Goal: Check status: Check status

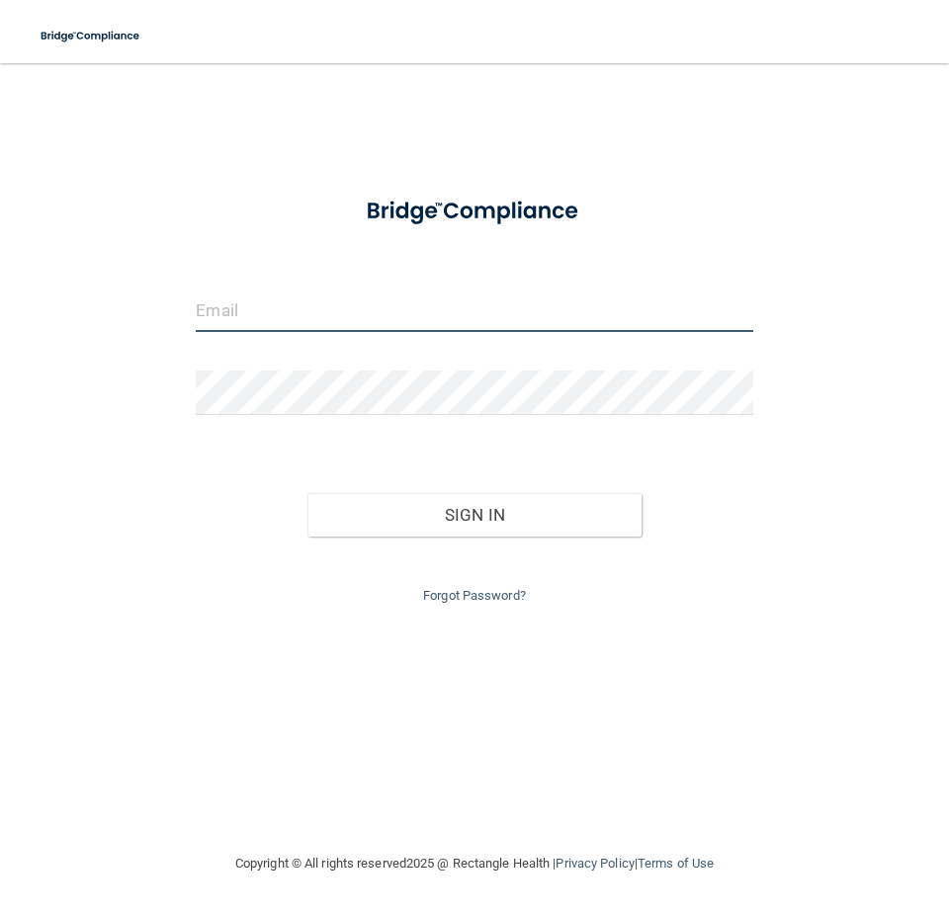
click at [234, 311] on input "email" at bounding box center [474, 310] width 556 height 44
type input "[PERSON_NAME][EMAIL_ADDRESS][DOMAIN_NAME]"
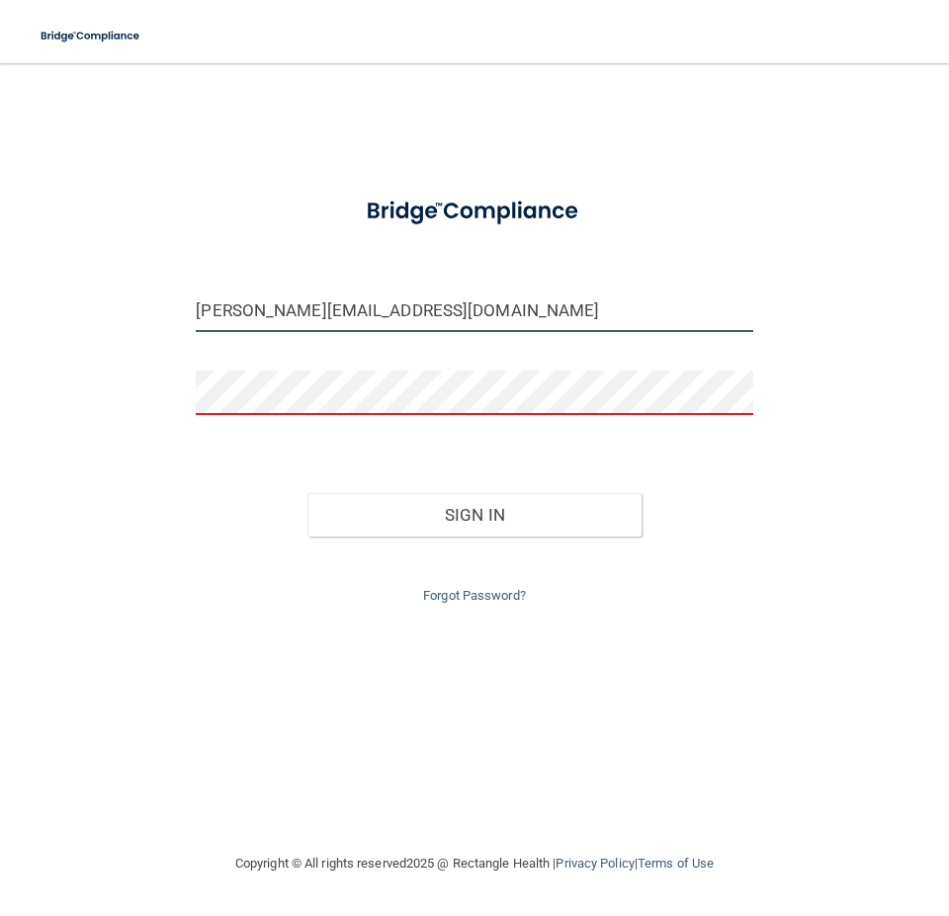
drag, startPoint x: 427, startPoint y: 310, endPoint x: 91, endPoint y: 315, distance: 336.1
click at [91, 315] on div "[PERSON_NAME][EMAIL_ADDRESS][DOMAIN_NAME] Invalid email/password. You don't hav…" at bounding box center [475, 457] width 870 height 749
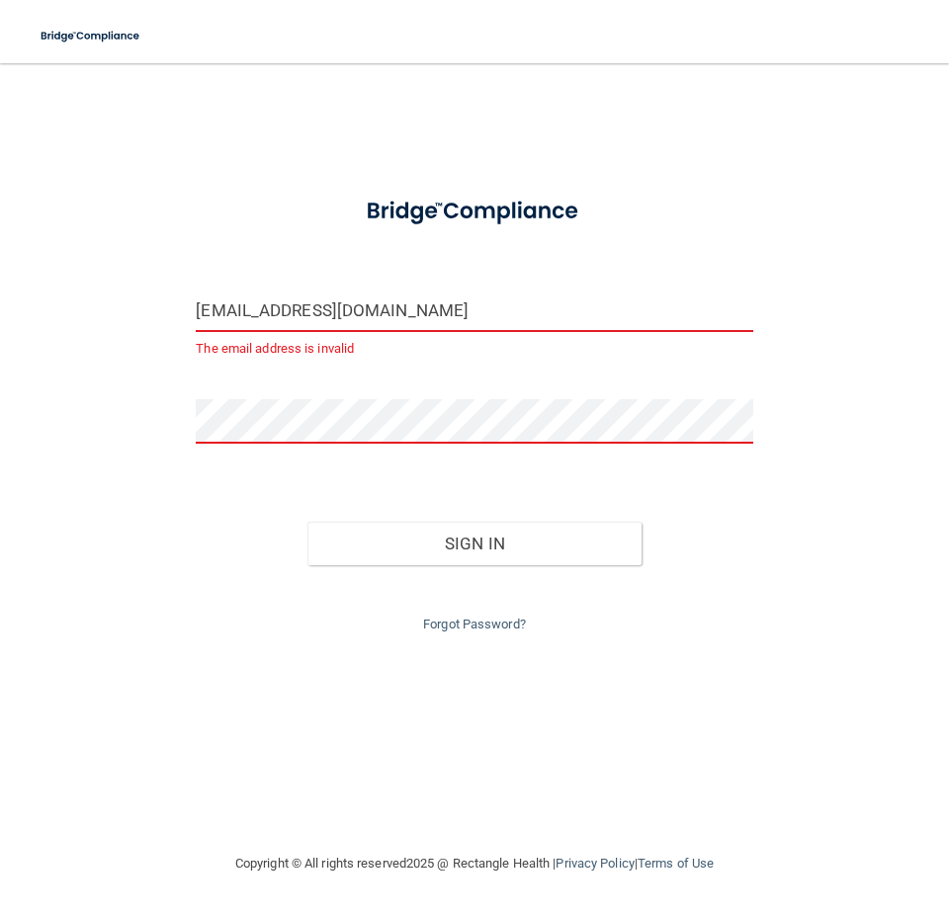
type input "[EMAIL_ADDRESS][DOMAIN_NAME]"
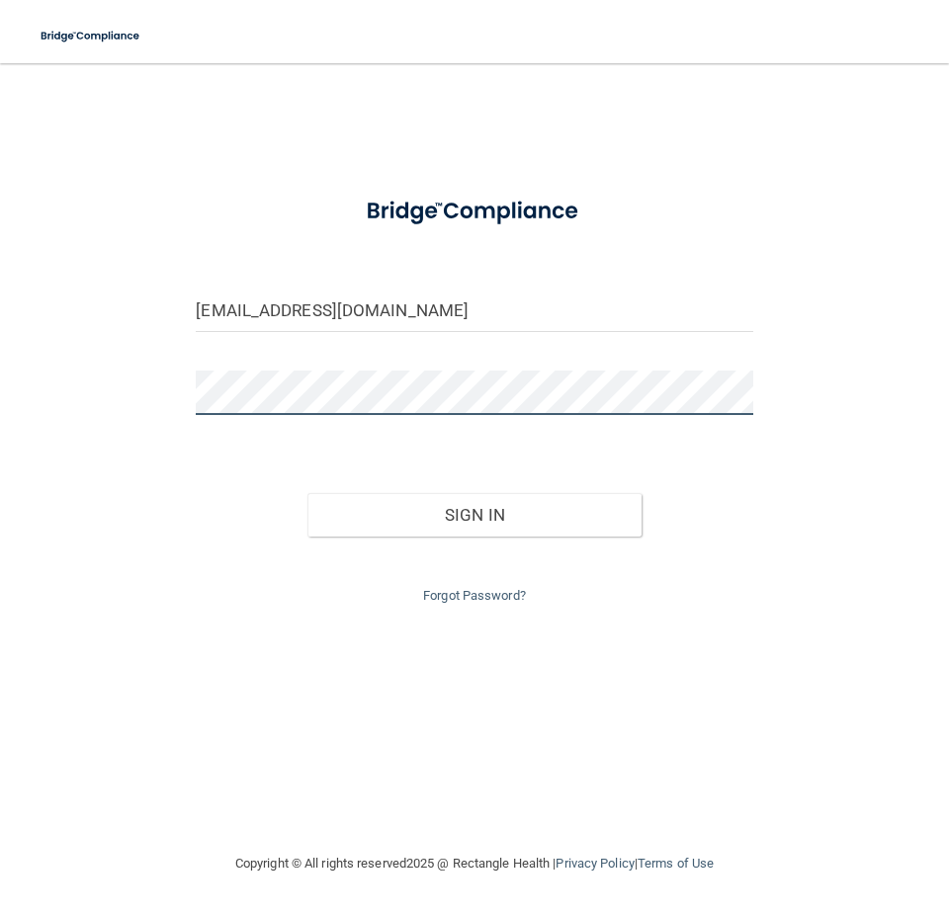
click at [307, 493] on button "Sign In" at bounding box center [474, 514] width 334 height 43
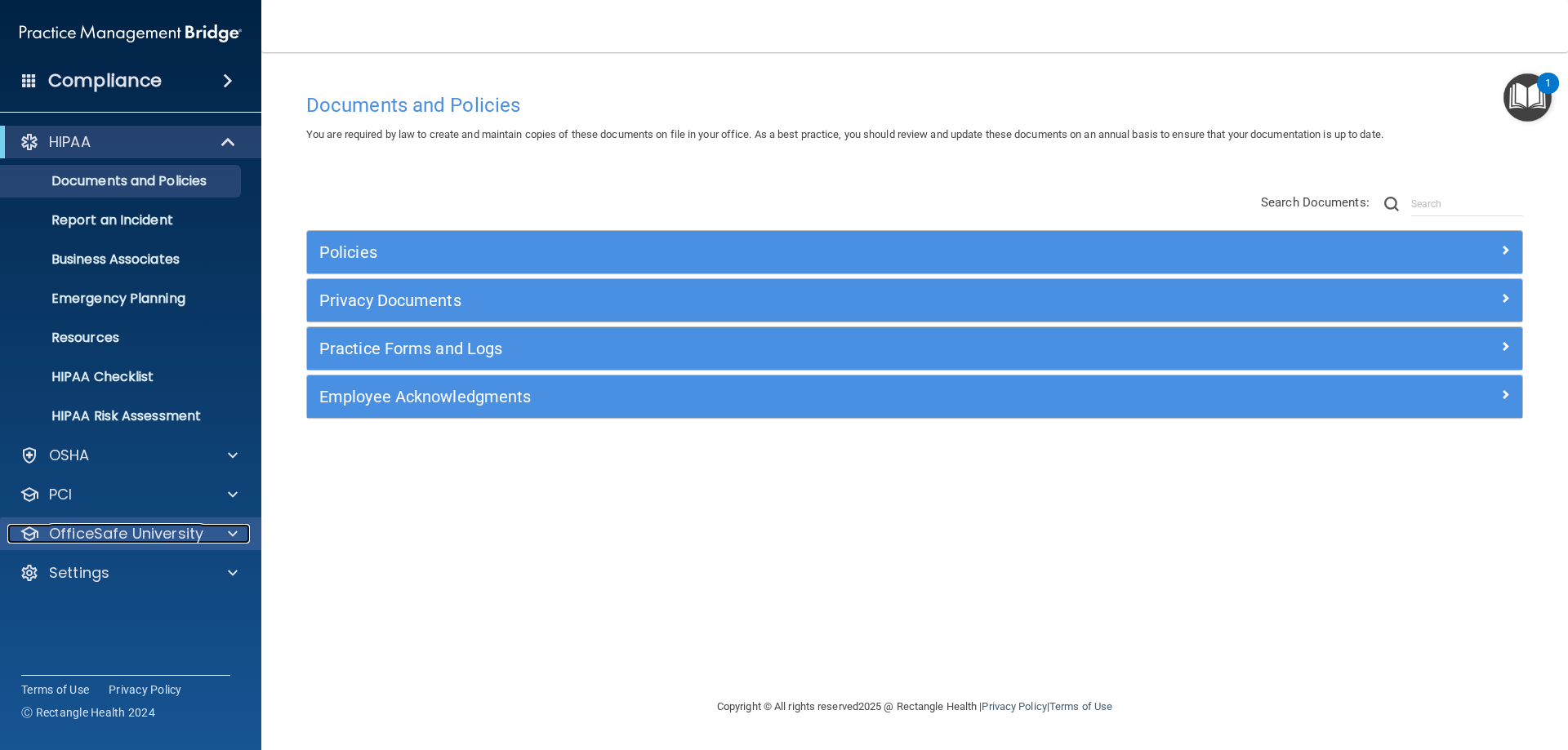
click at [231, 534] on span at bounding box center [233, 534] width 10 height 20
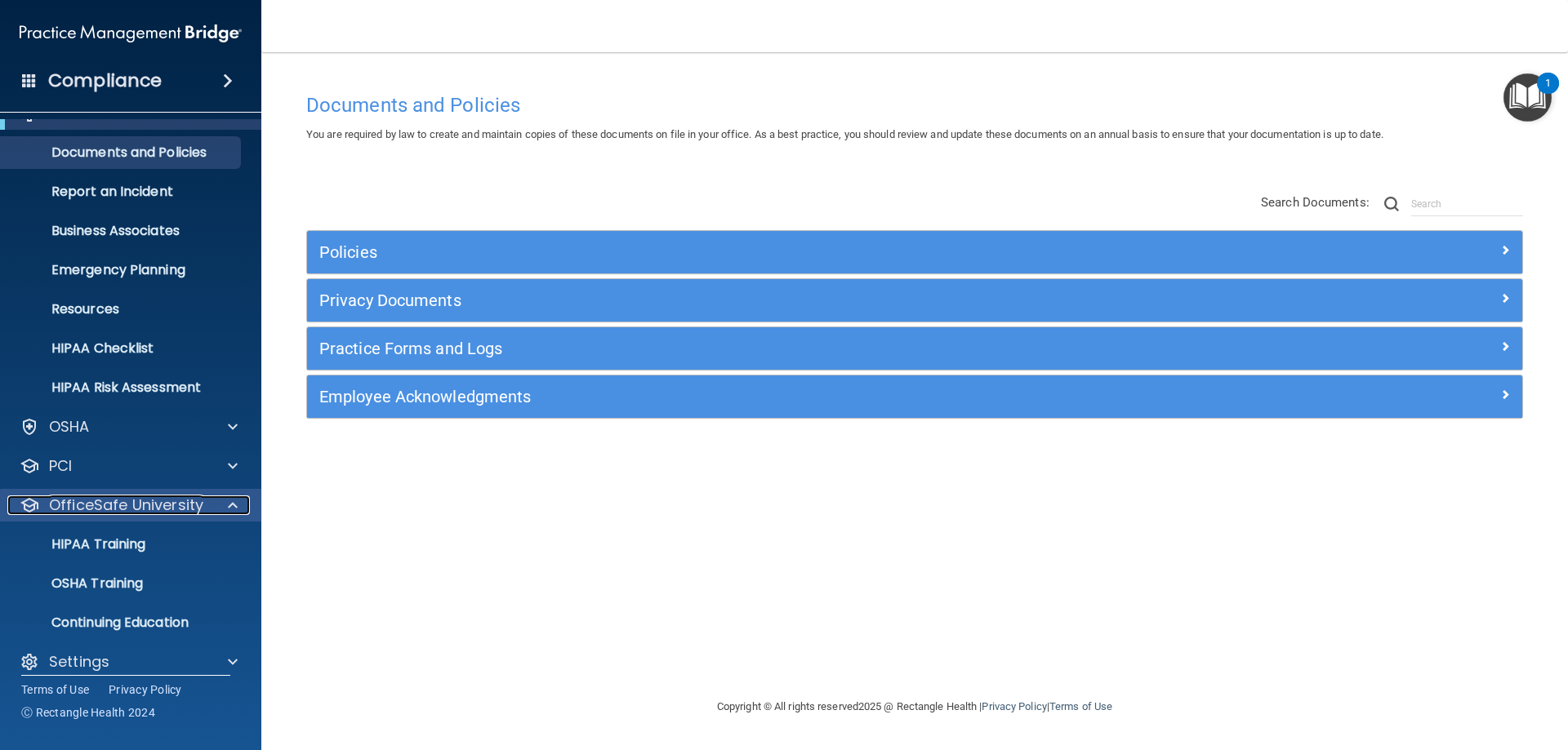
scroll to position [45, 0]
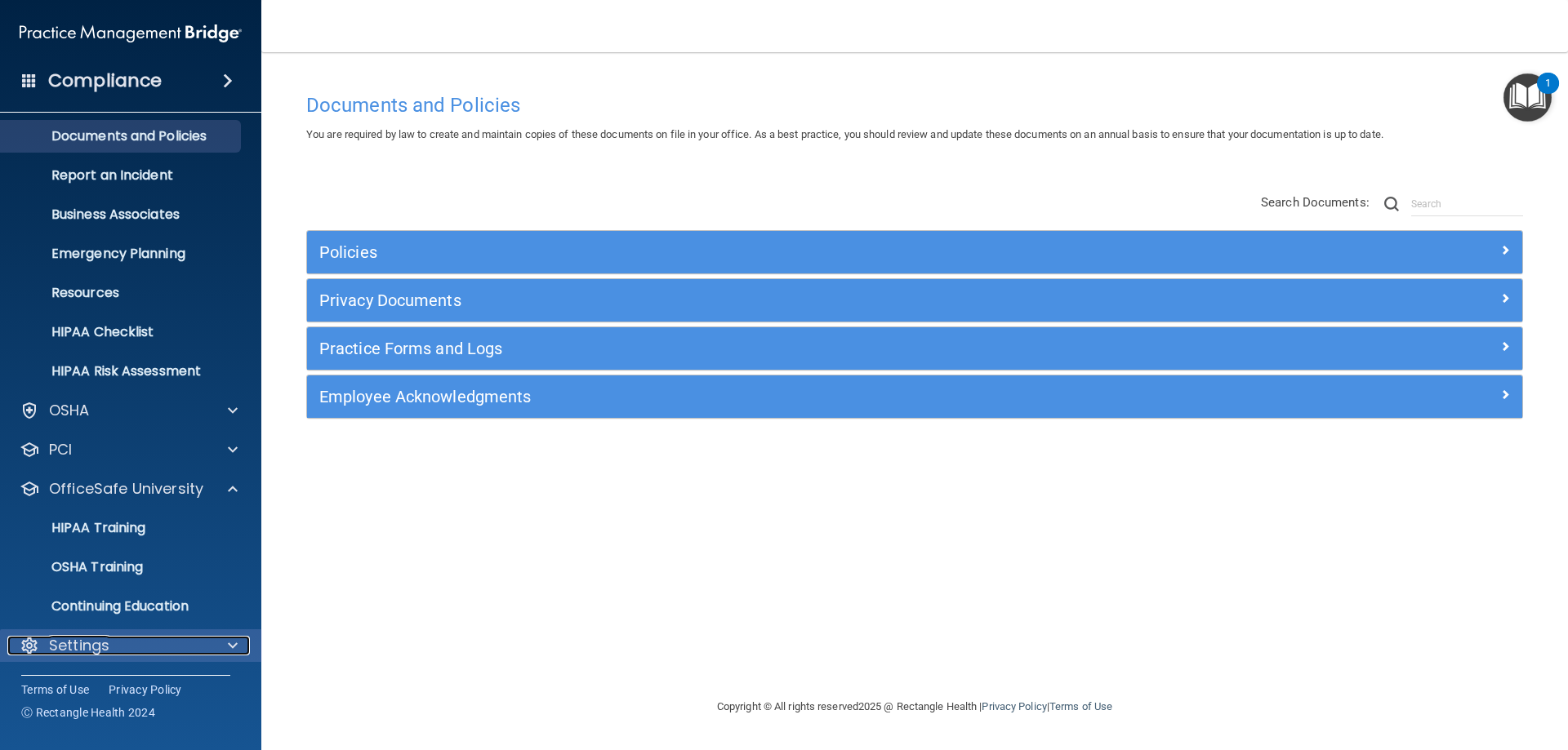
click at [230, 643] on span at bounding box center [233, 646] width 10 height 20
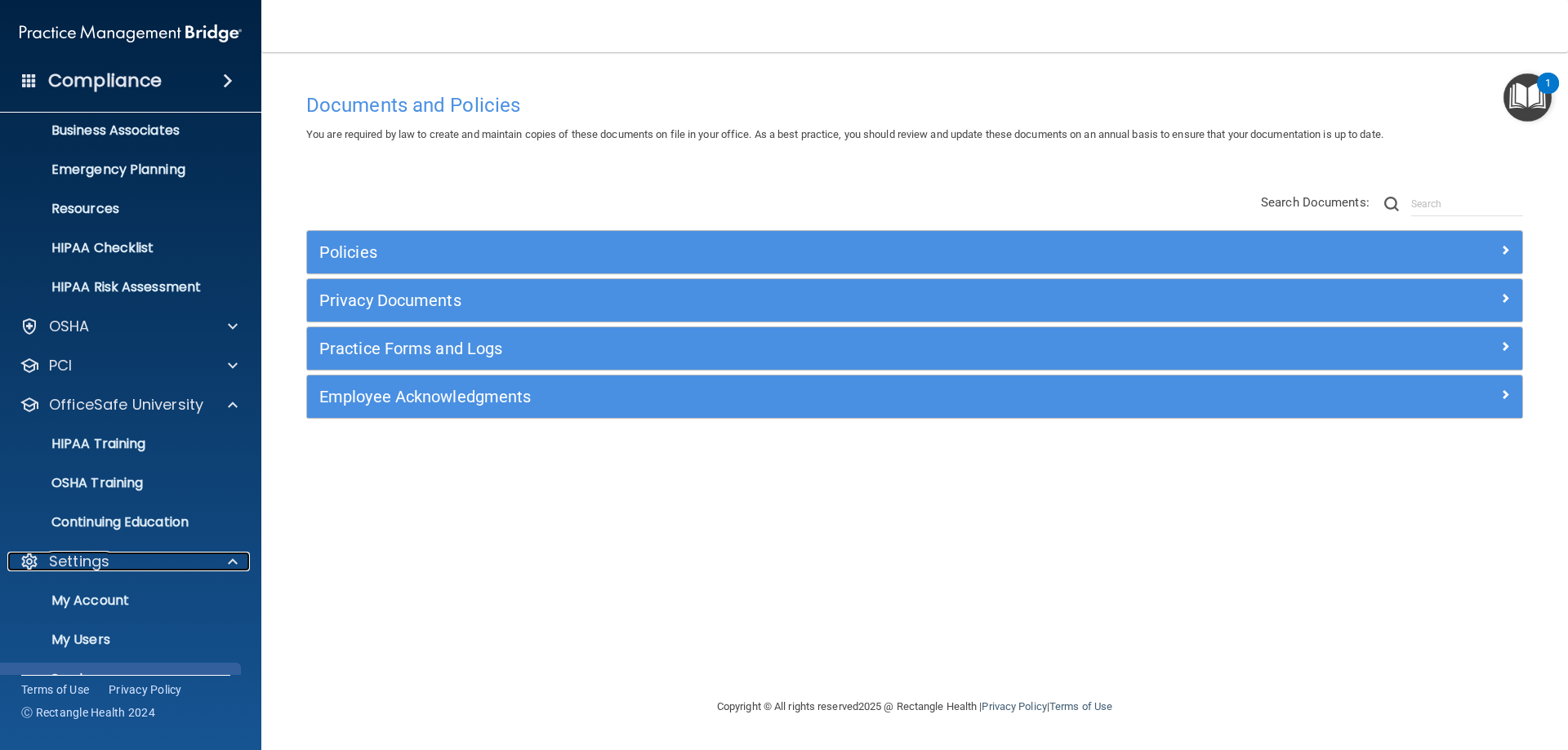
scroll to position [202, 0]
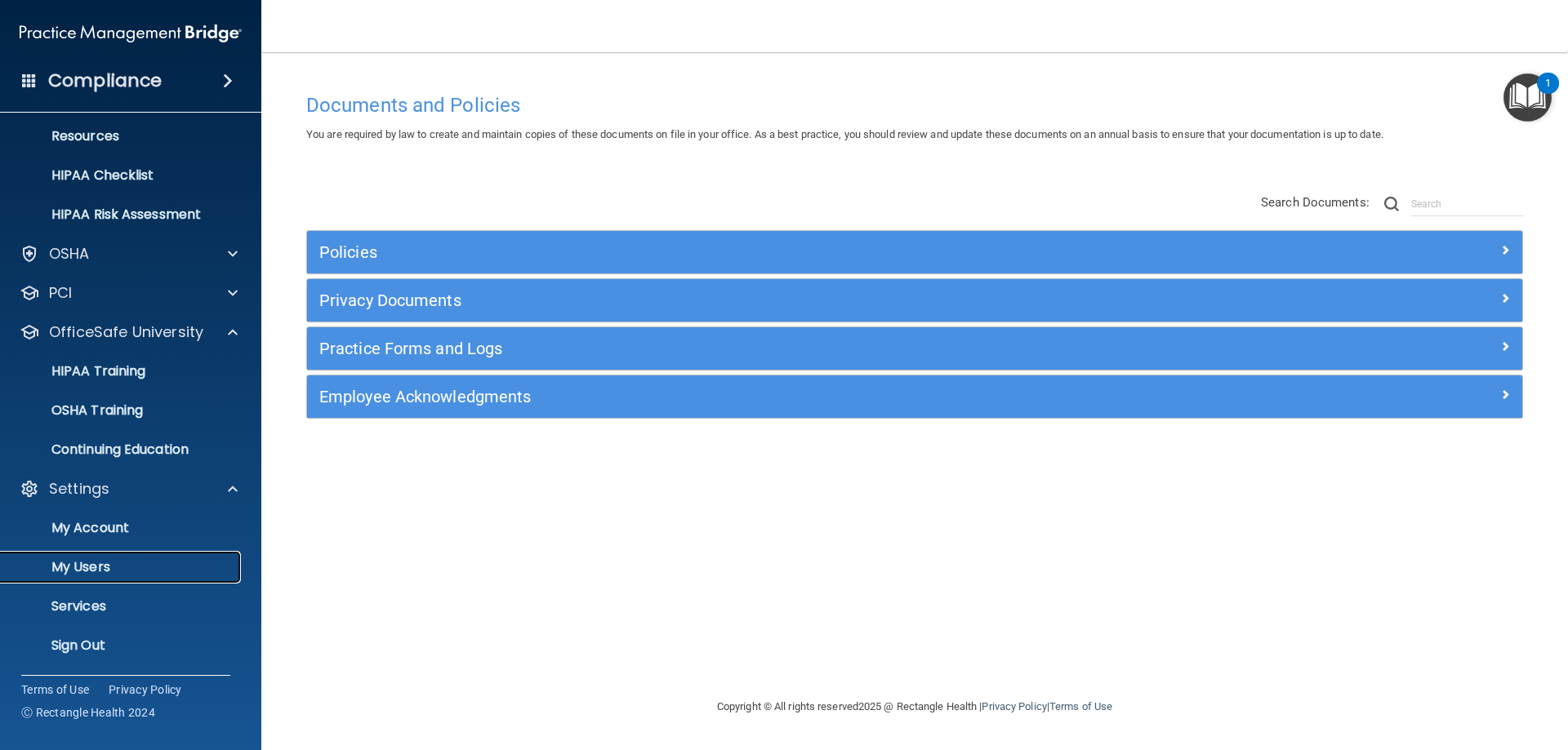
click at [137, 570] on p "My Users" at bounding box center [122, 567] width 223 height 17
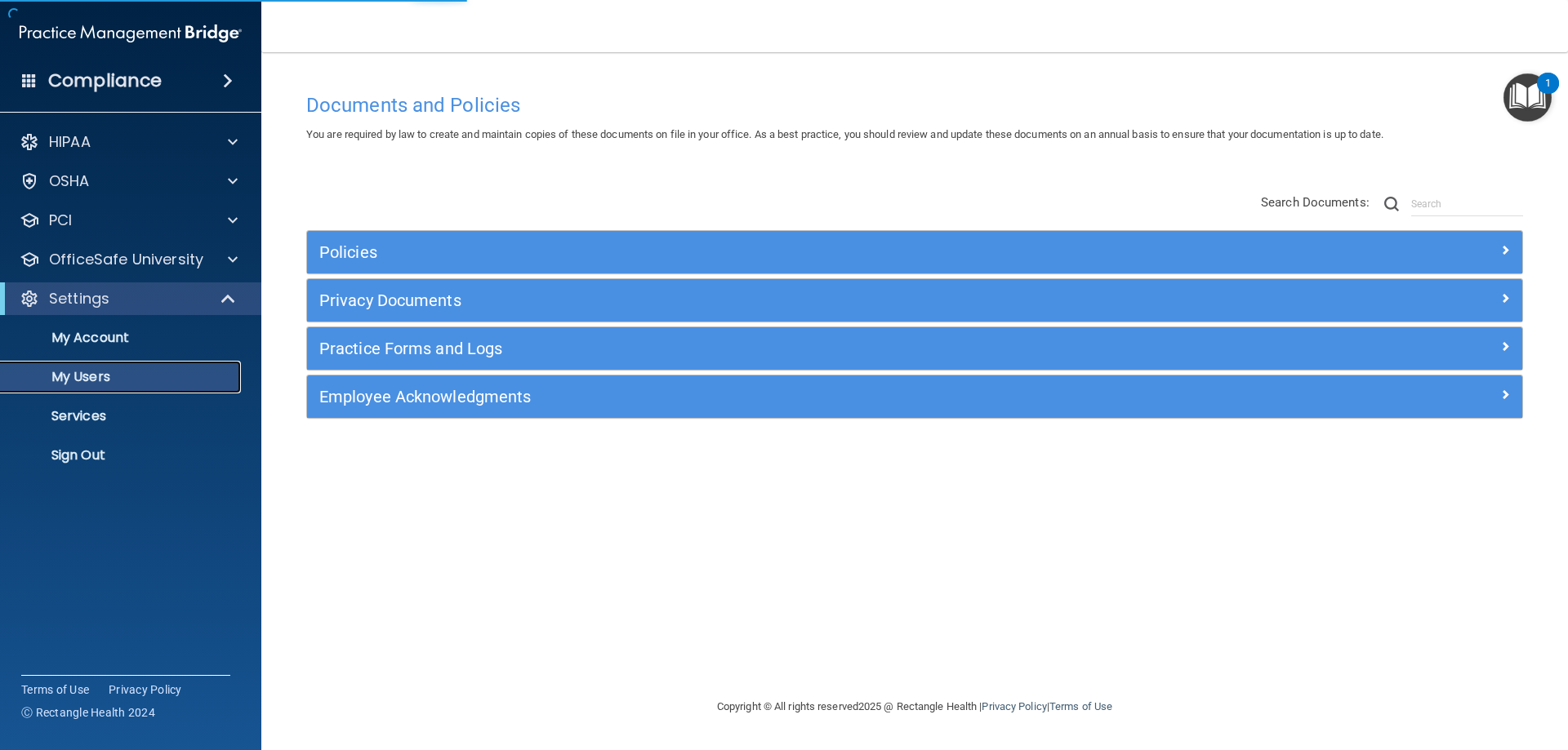
select select "20"
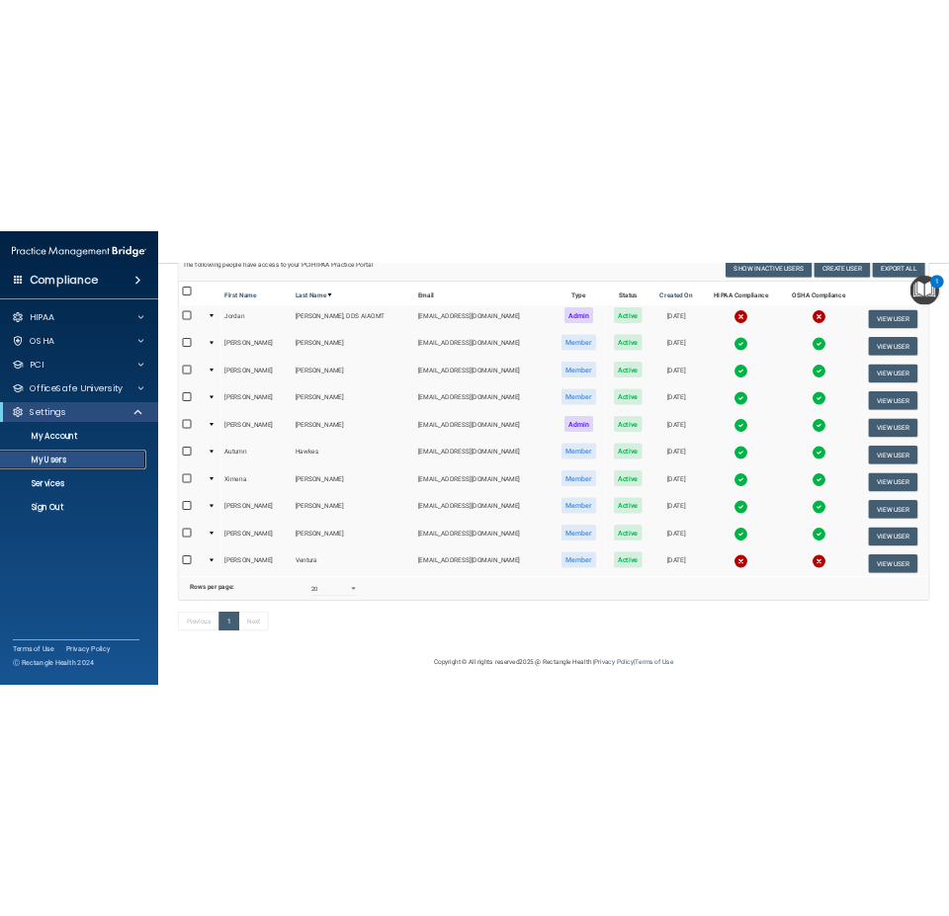
scroll to position [85, 0]
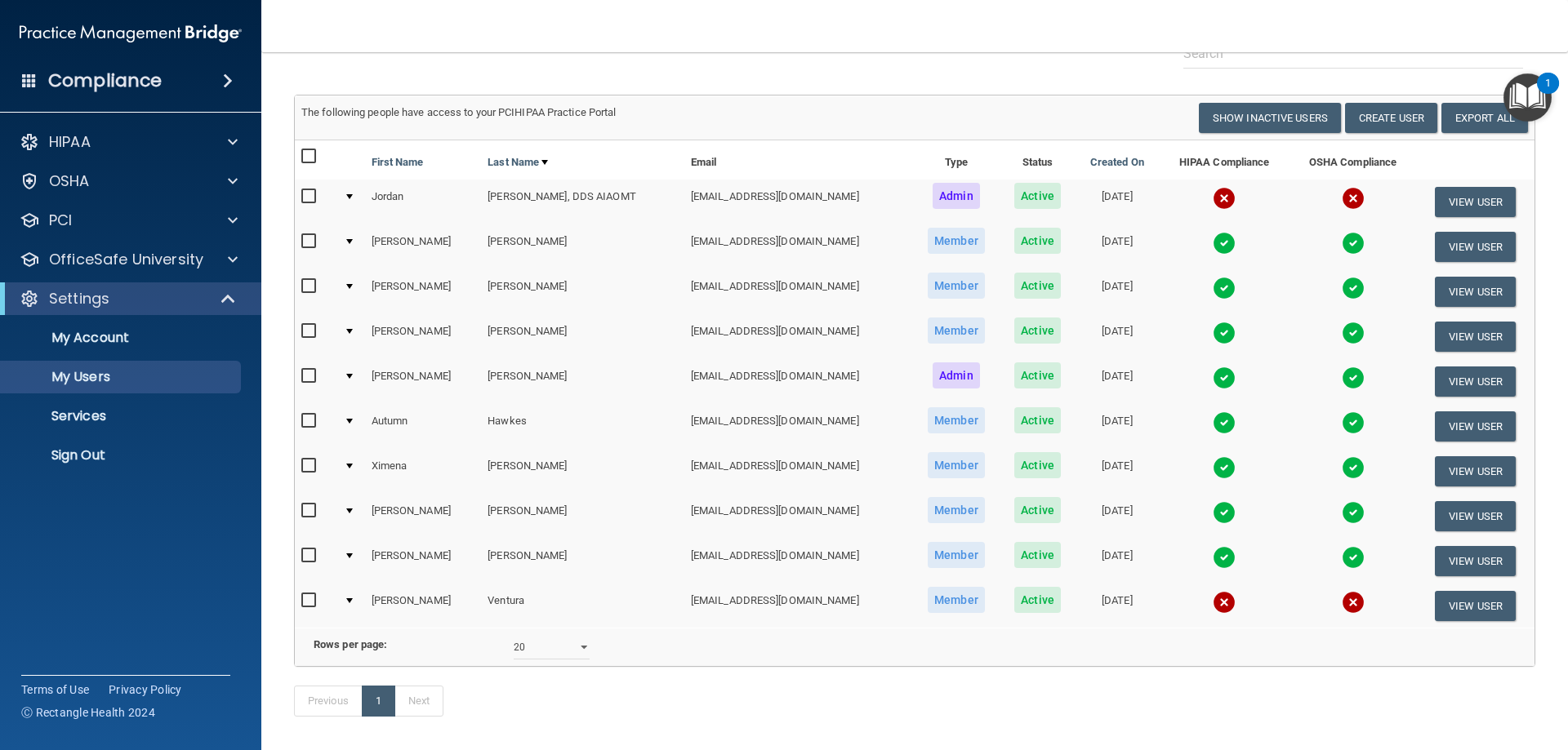
click at [783, 241] on img at bounding box center [1224, 244] width 23 height 23
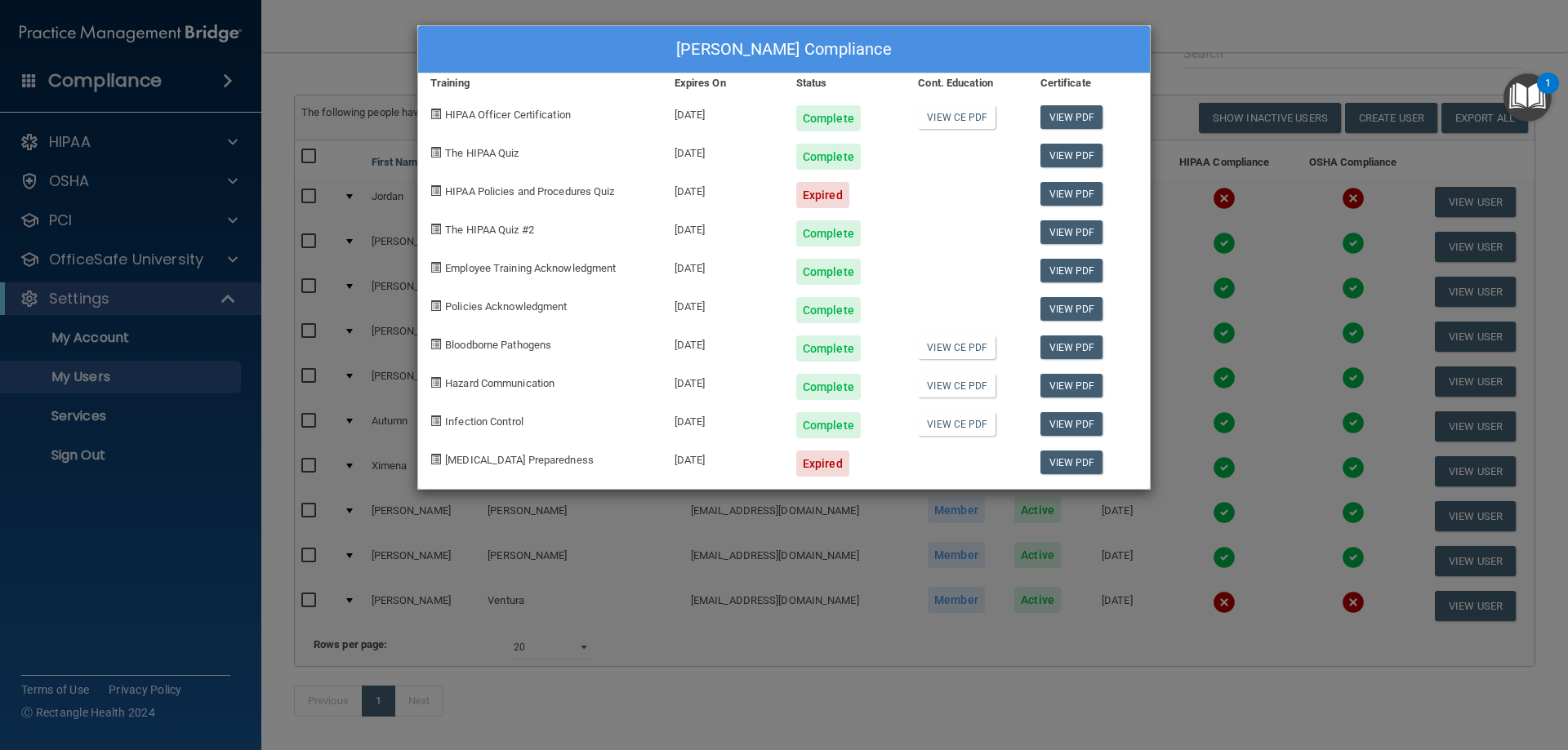
click at [783, 63] on div "[PERSON_NAME] Compliance Training Expires On Status Cont. Education Certificate…" at bounding box center [784, 375] width 1568 height 750
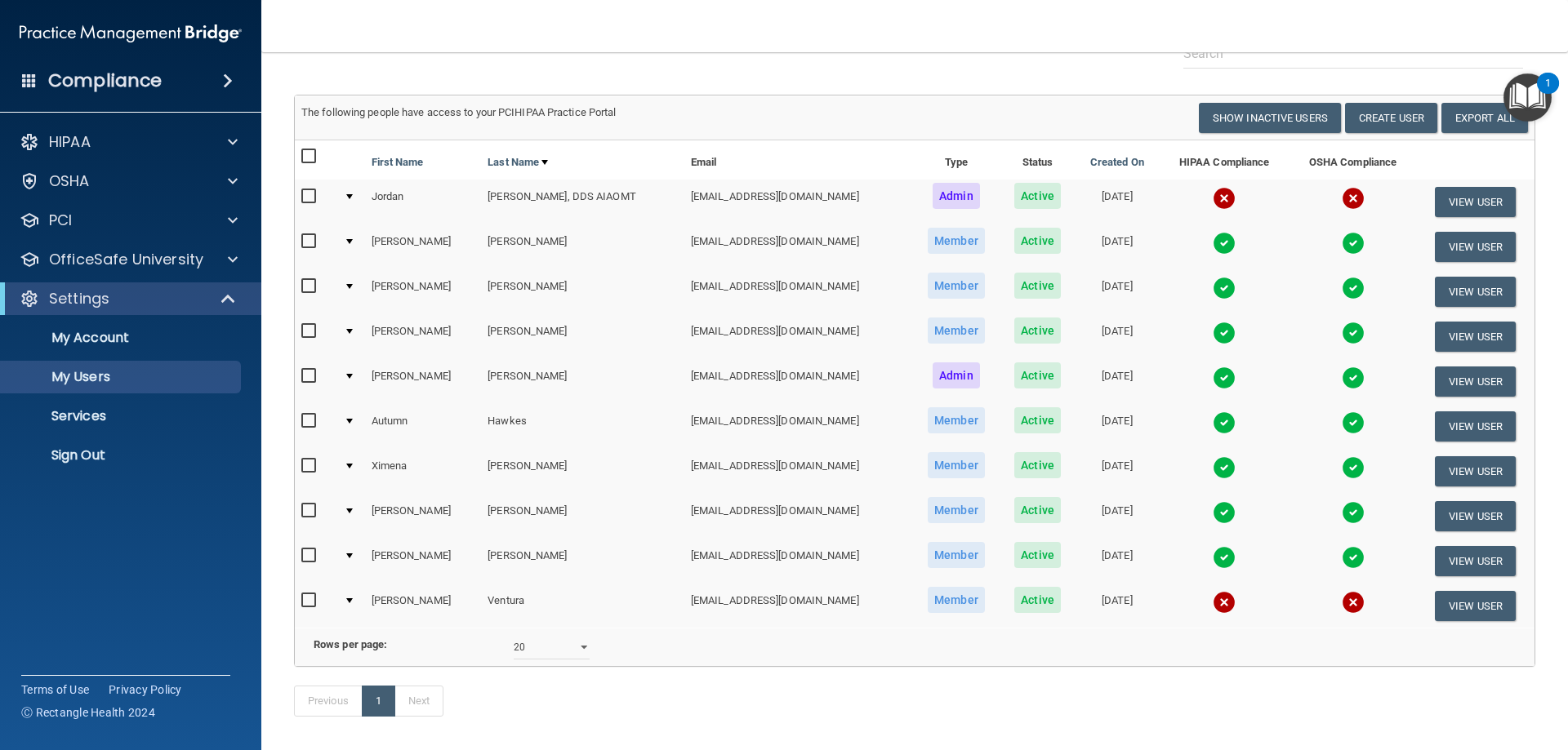
click at [783, 249] on img at bounding box center [1224, 244] width 23 height 23
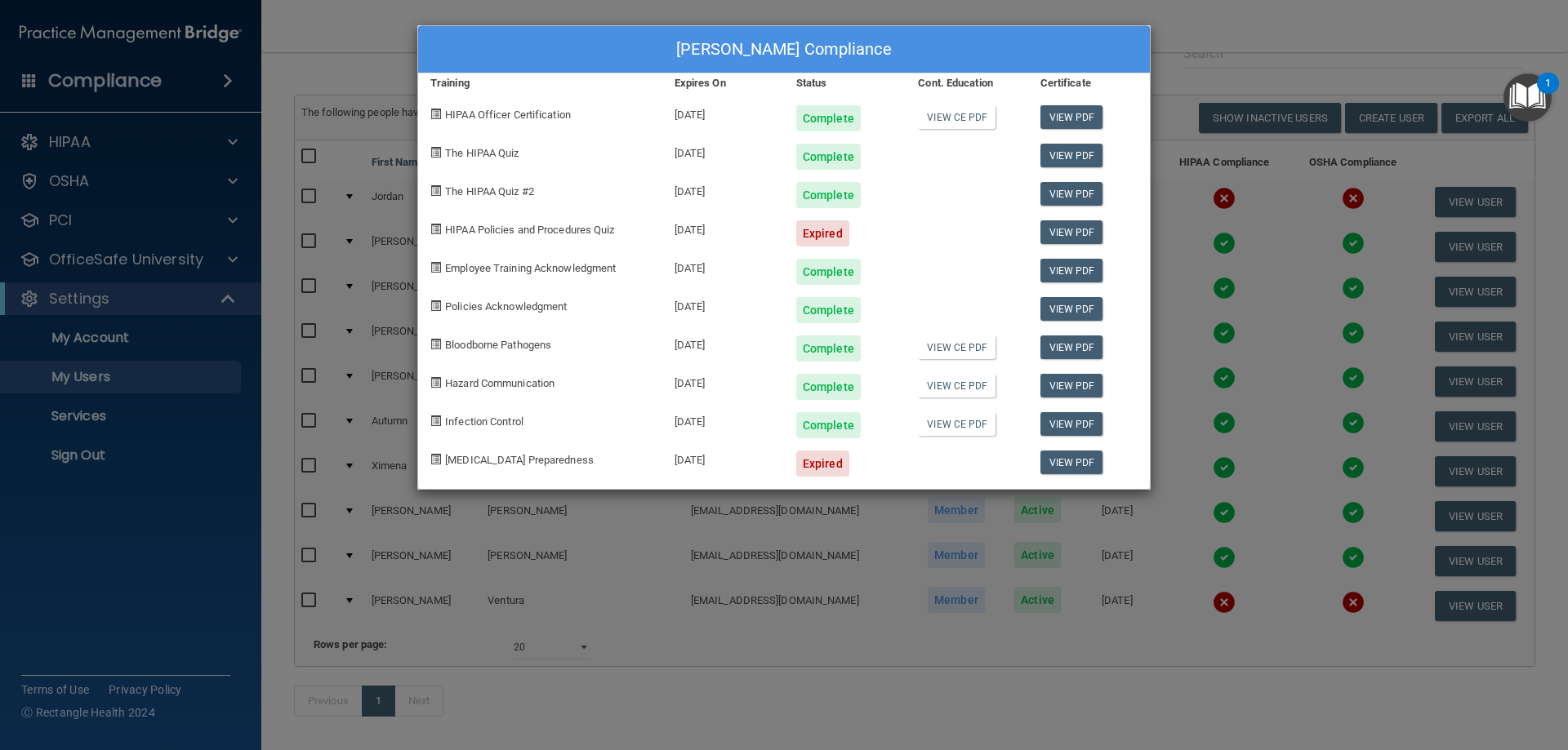
click at [783, 38] on div "[PERSON_NAME] Compliance Training Expires On Status Cont. Education Certificate…" at bounding box center [784, 375] width 1568 height 750
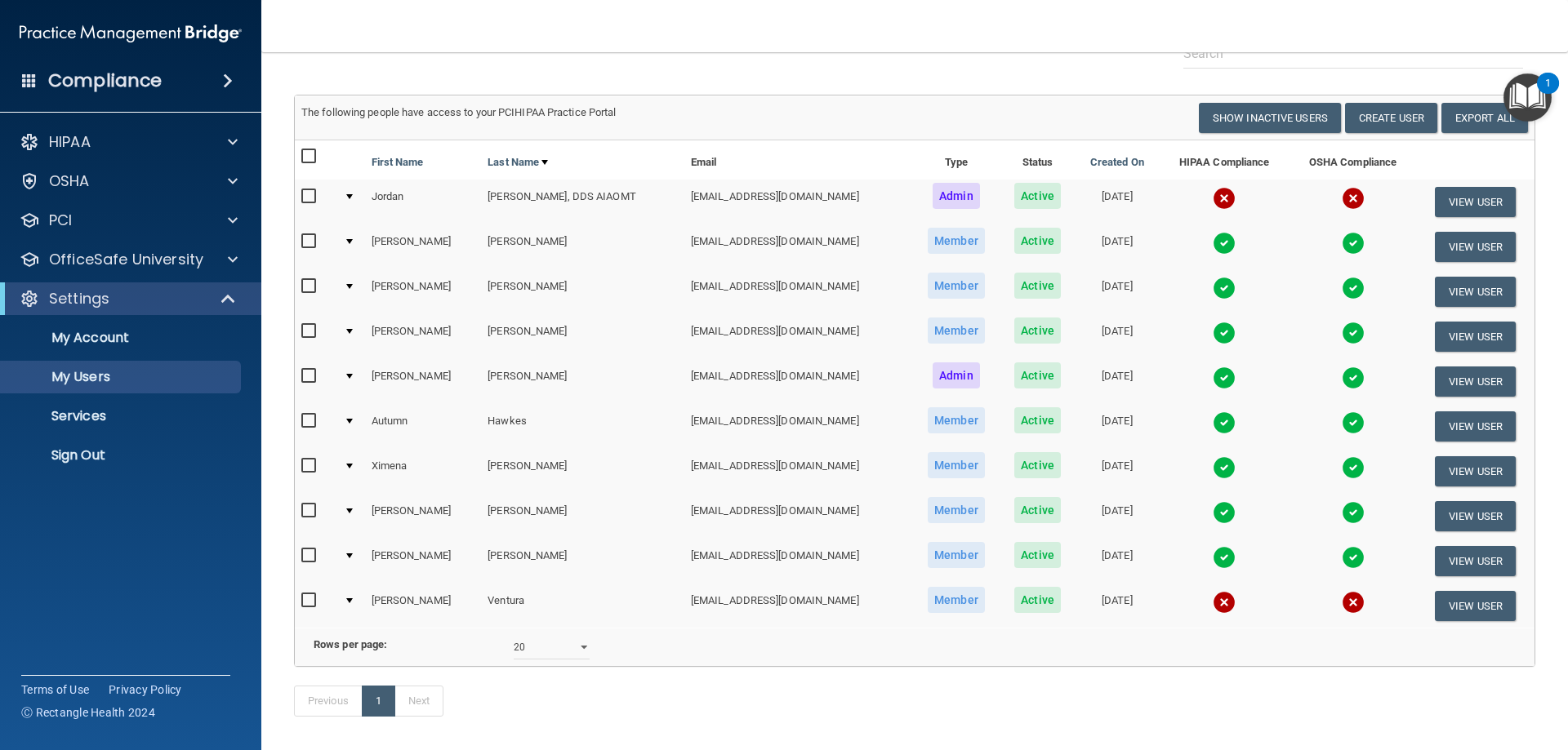
click at [783, 286] on img at bounding box center [1224, 288] width 23 height 23
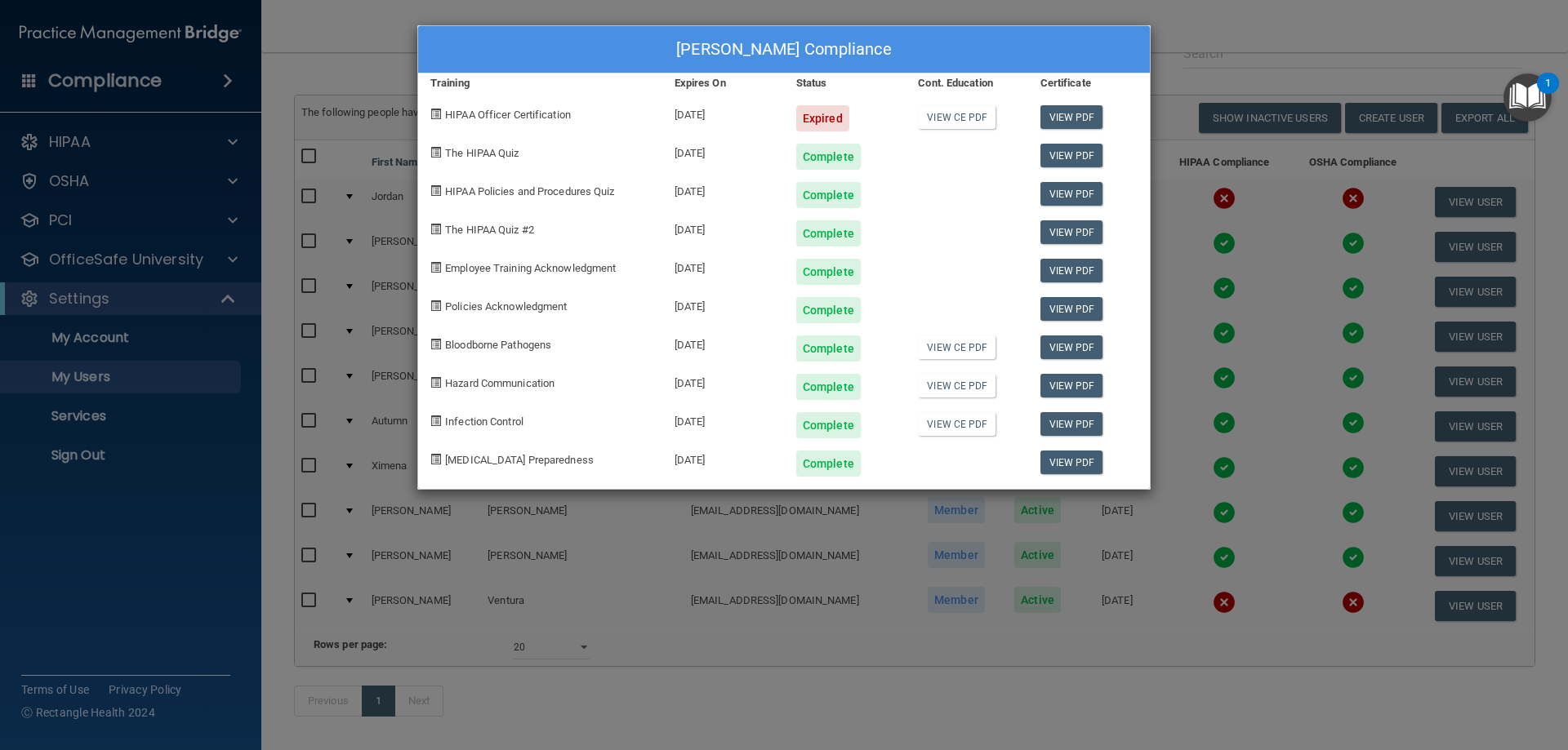
click at [783, 66] on div "[PERSON_NAME] Compliance Training Expires On Status Cont. Education Certificate…" at bounding box center [784, 375] width 1568 height 750
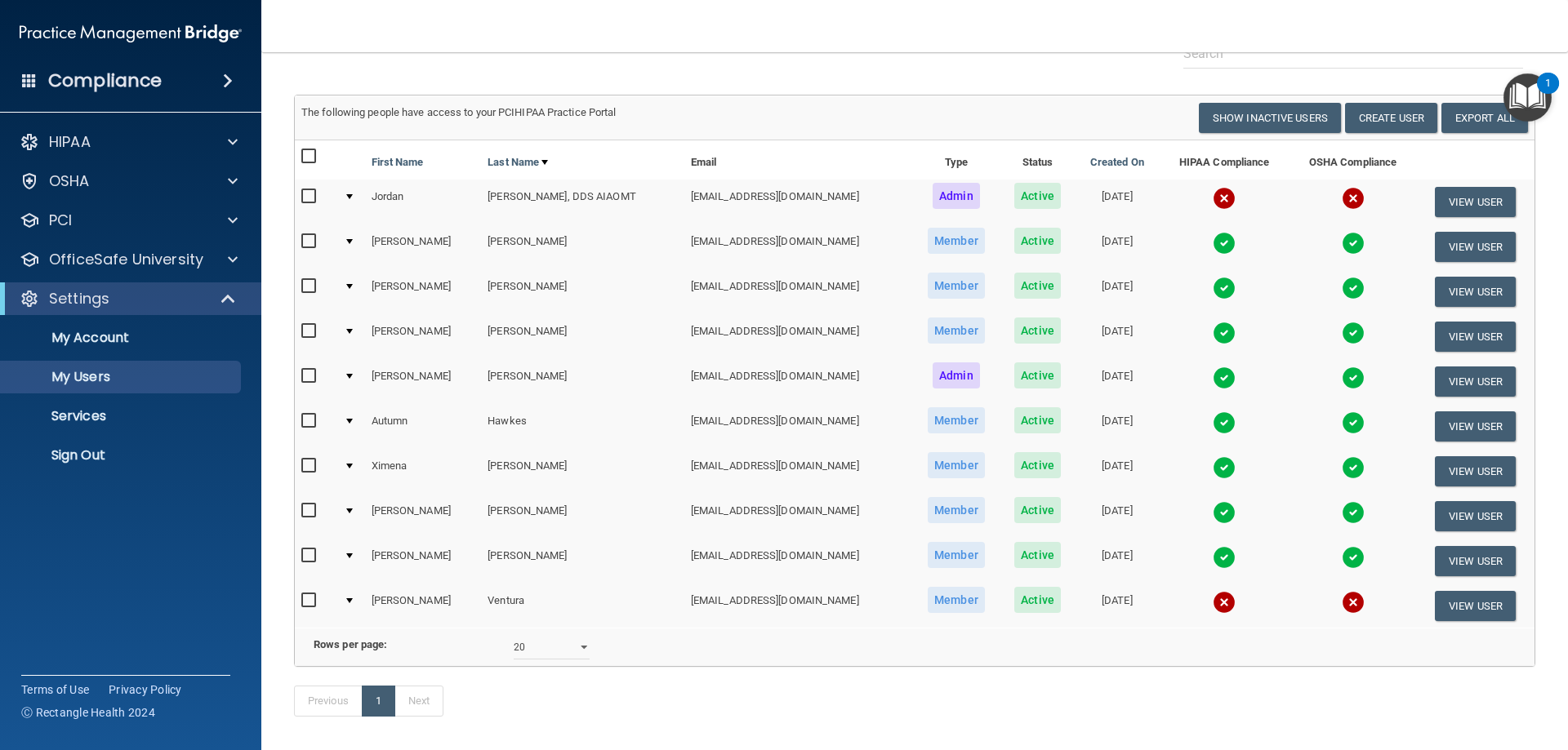
click at [783, 337] on img at bounding box center [1224, 333] width 23 height 23
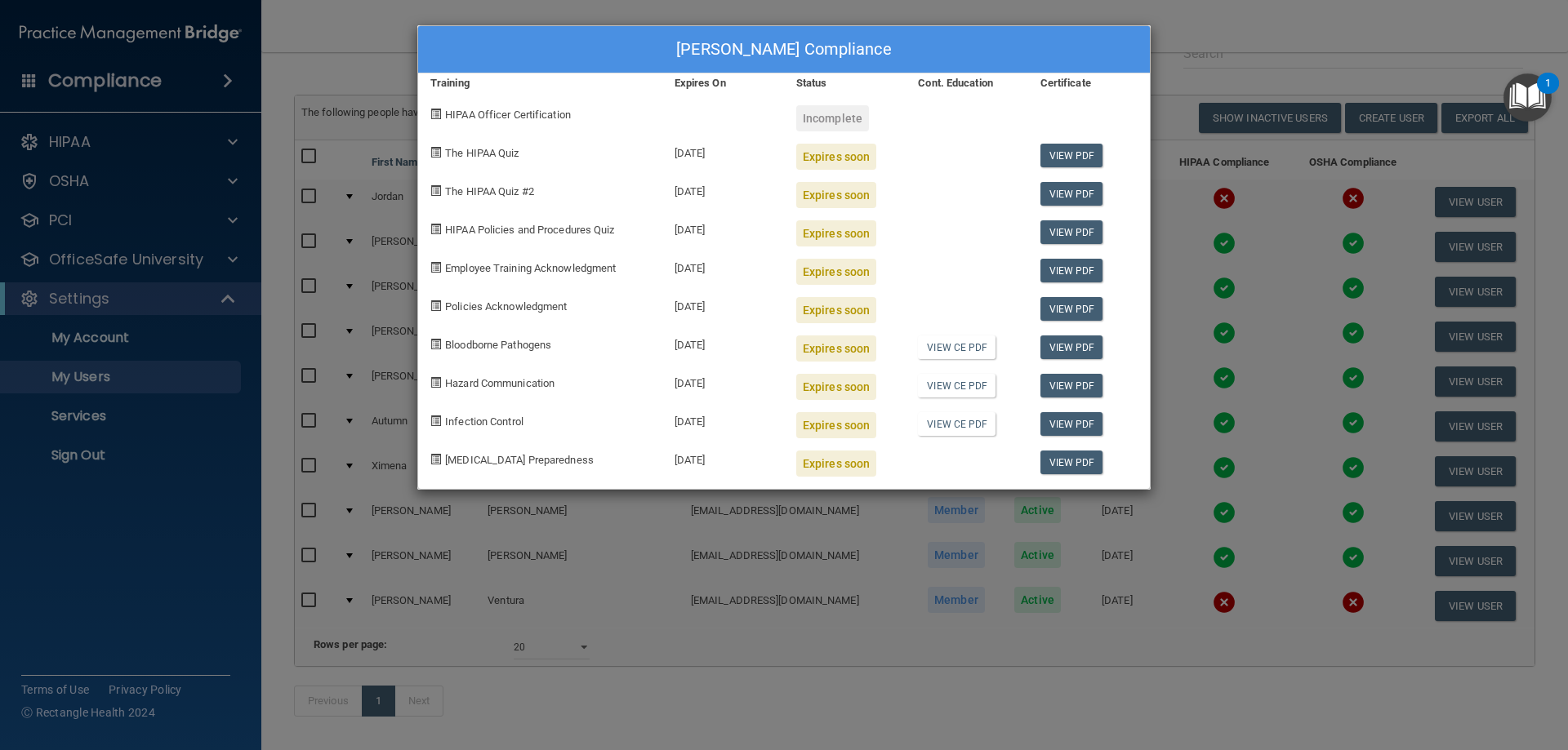
click at [783, 47] on div "[PERSON_NAME] Compliance Training Expires On Status Cont. Education Certificate…" at bounding box center [784, 375] width 1568 height 750
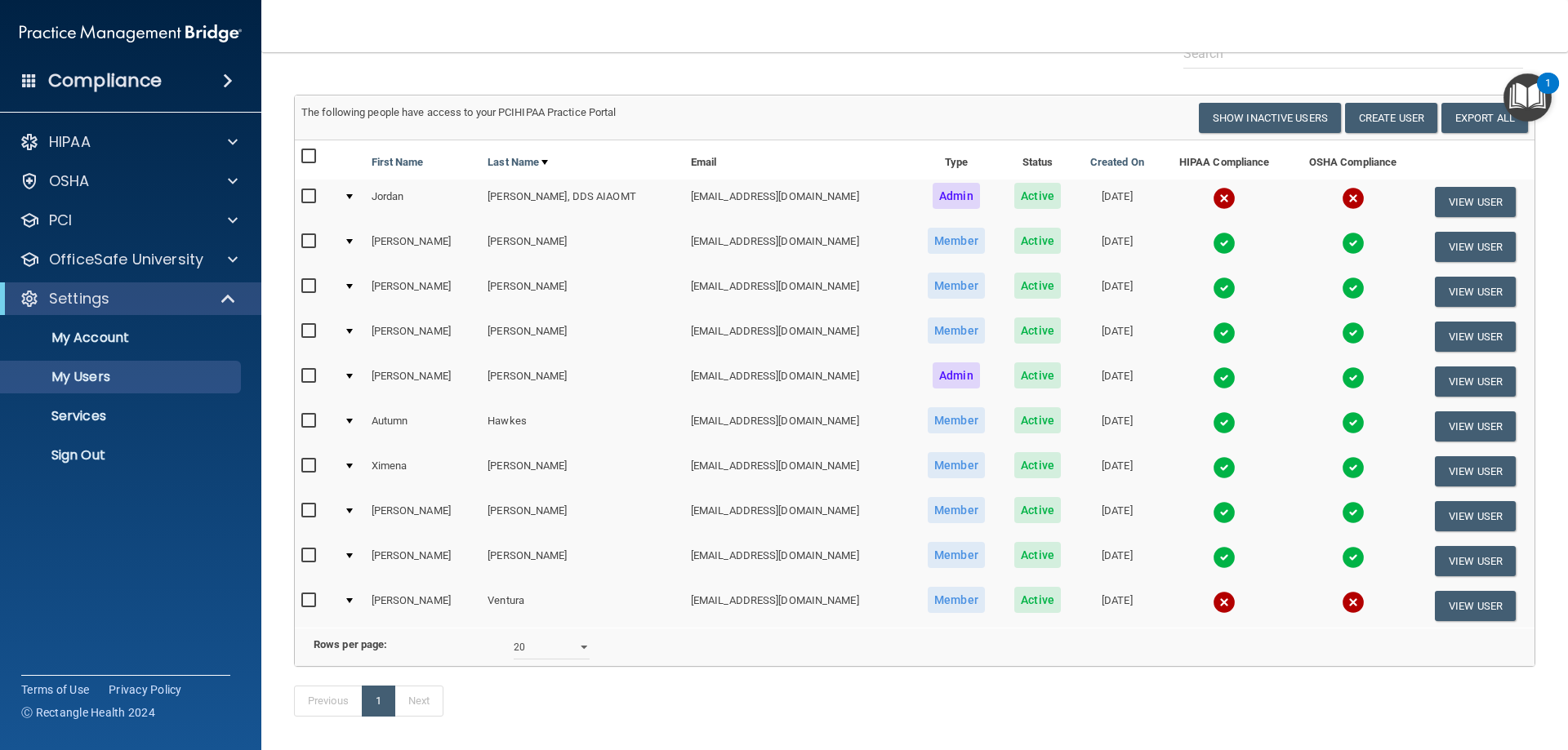
click at [783, 421] on img at bounding box center [1224, 423] width 23 height 23
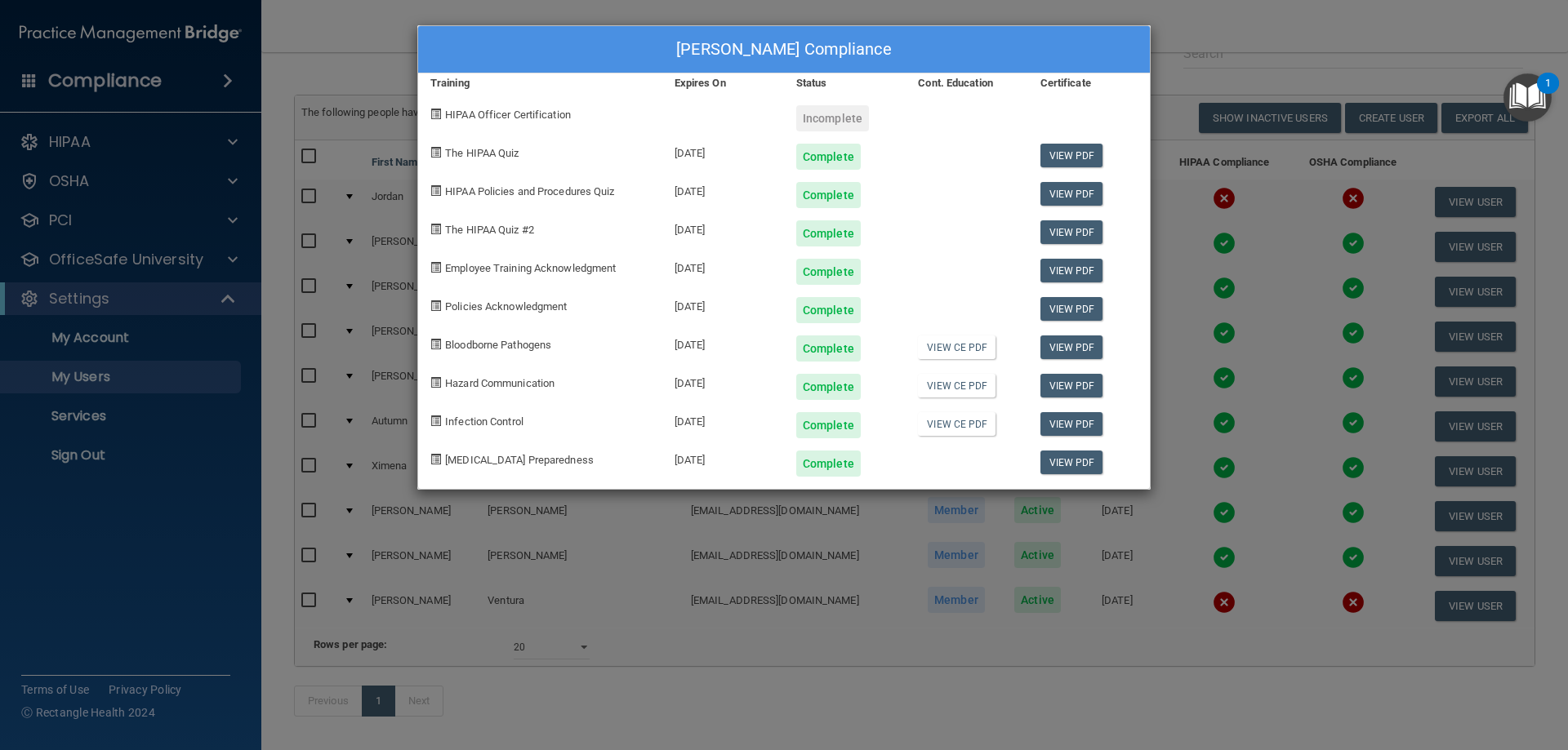
click at [783, 83] on div "[PERSON_NAME] Compliance Training Expires On Status Cont. Education Certificate…" at bounding box center [784, 375] width 1568 height 750
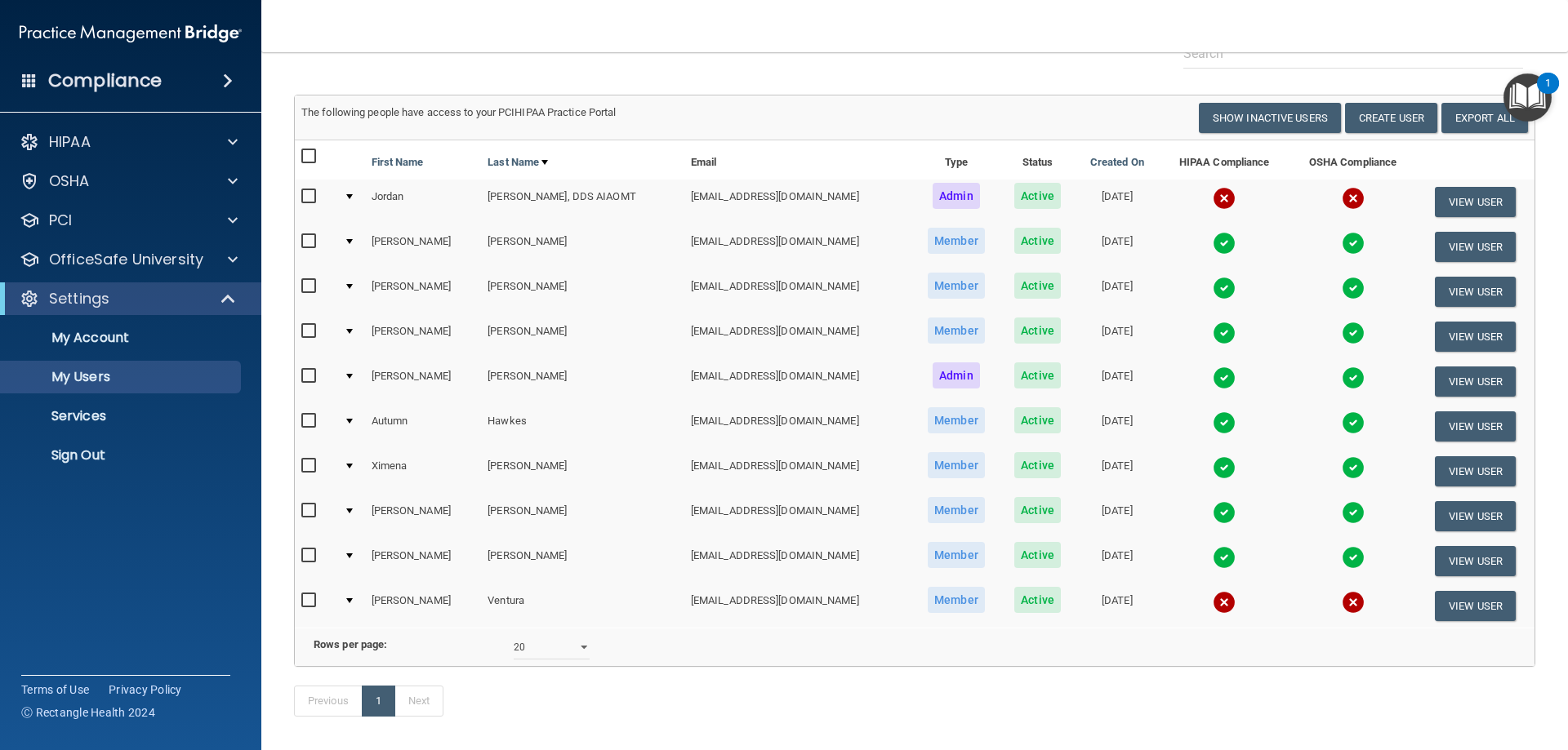
click at [783, 468] on img at bounding box center [1224, 468] width 23 height 23
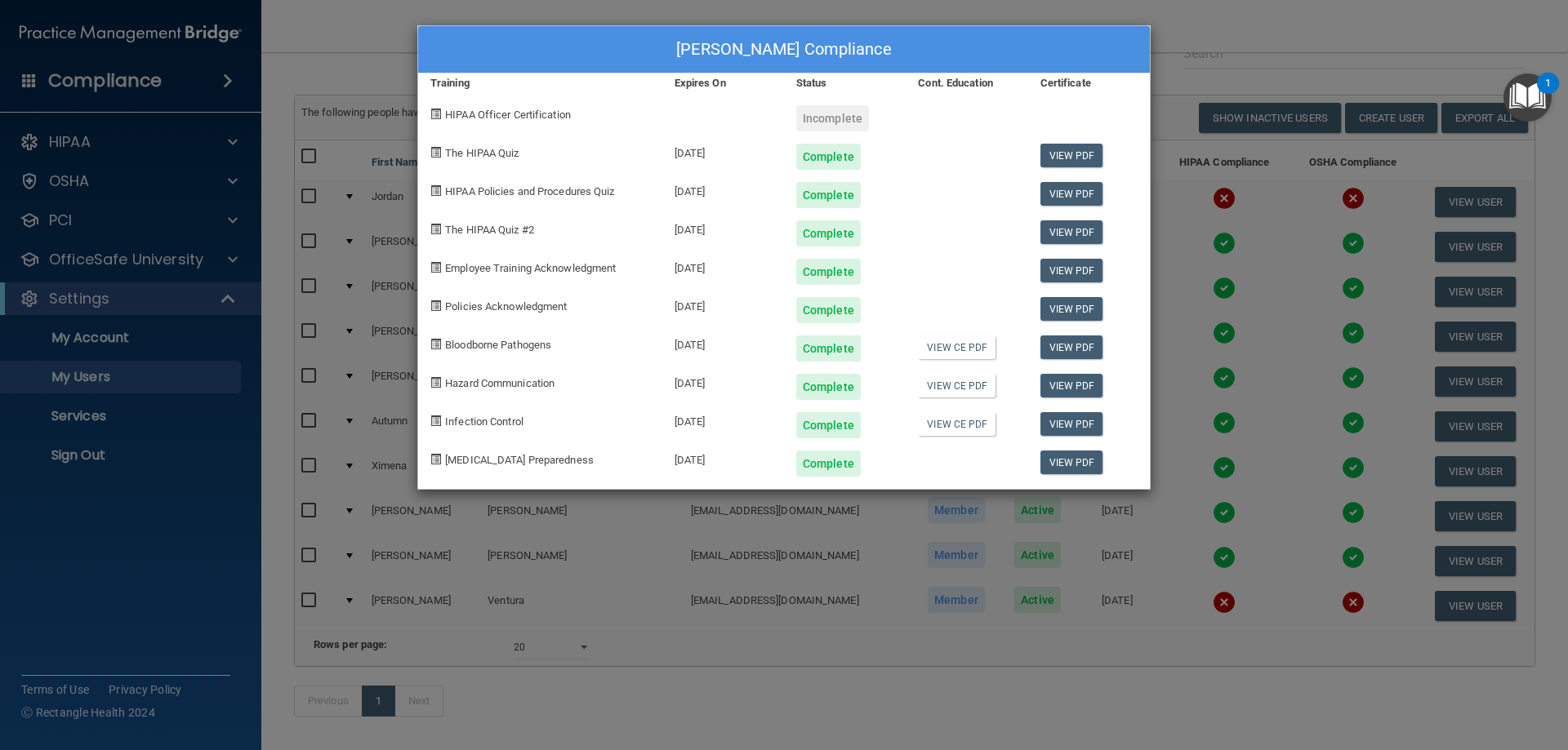
click at [783, 70] on div "[PERSON_NAME] Compliance Training Expires On Status Cont. Education Certificate…" at bounding box center [784, 375] width 1568 height 750
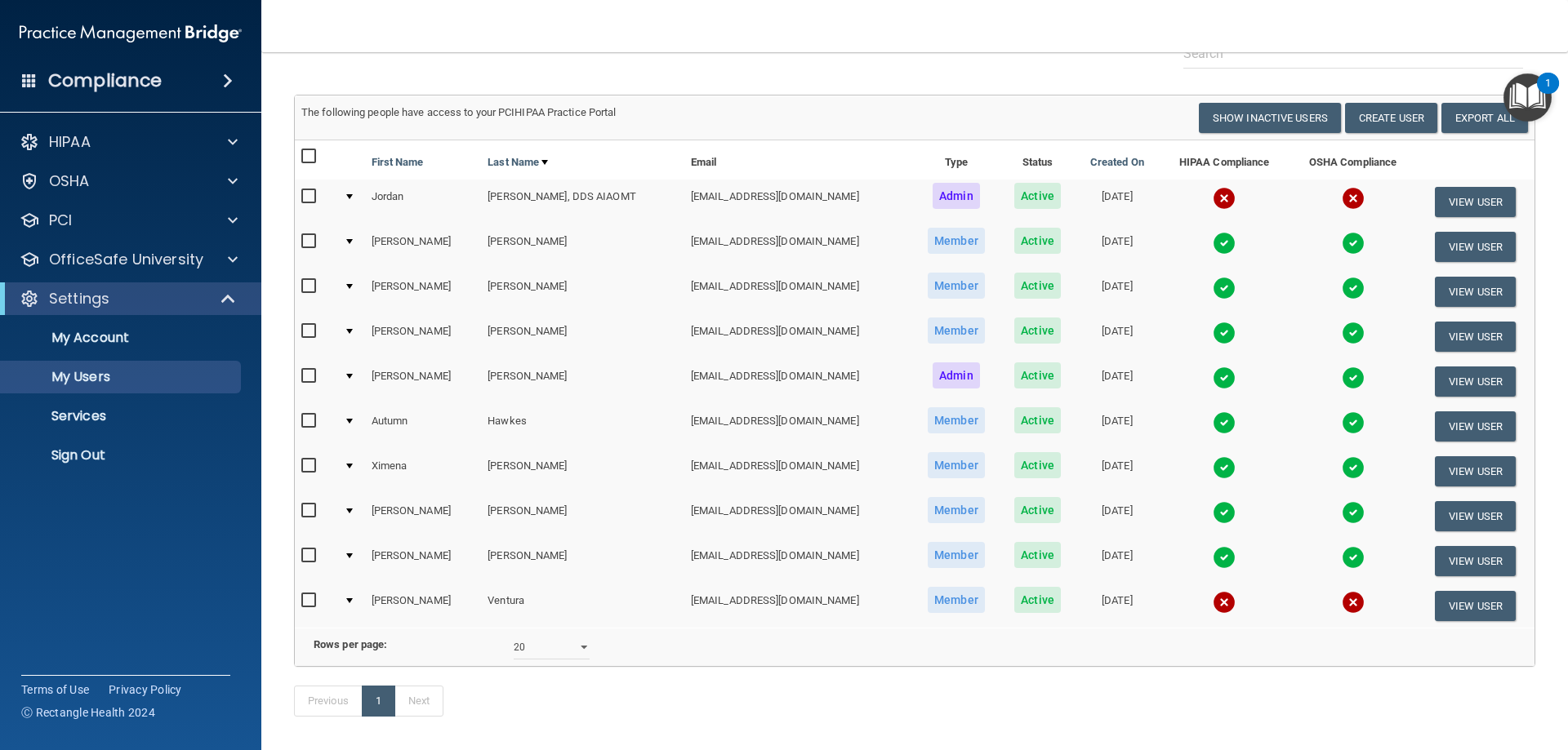
click at [783, 513] on img at bounding box center [1224, 513] width 23 height 23
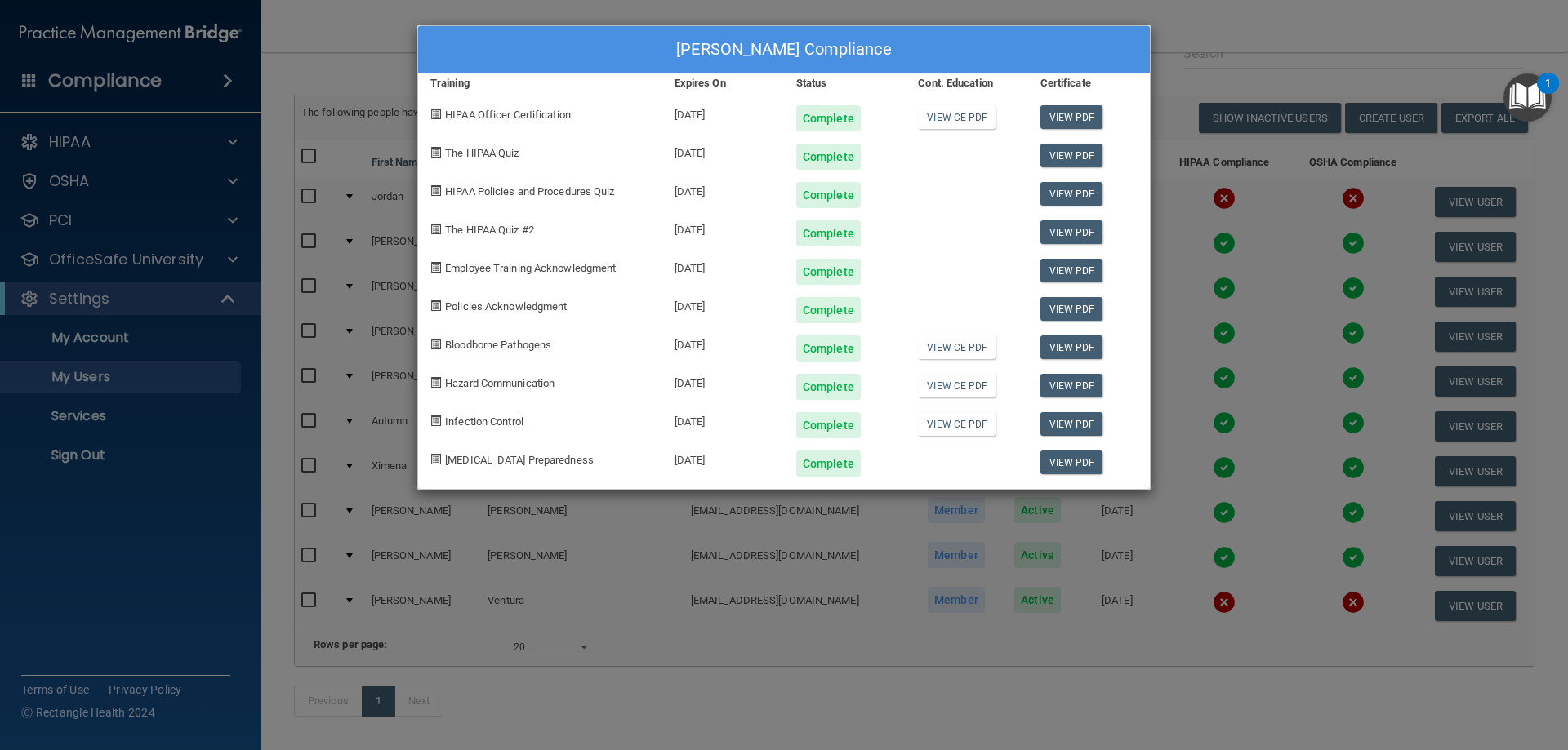
click at [783, 496] on div "[PERSON_NAME] Compliance Training Expires On Status Cont. Education Certificate…" at bounding box center [784, 375] width 1568 height 750
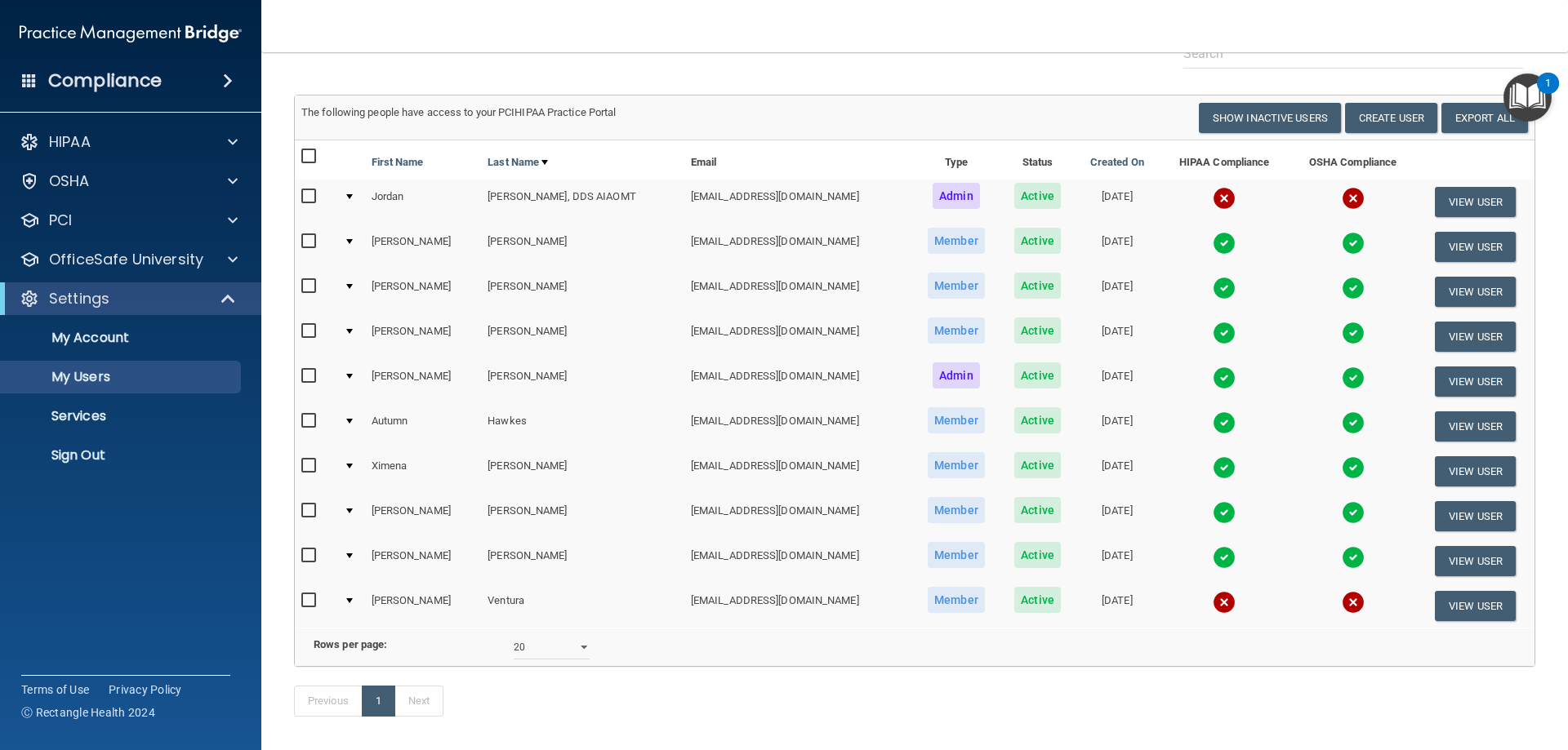
click at [783, 563] on img at bounding box center [1224, 558] width 23 height 23
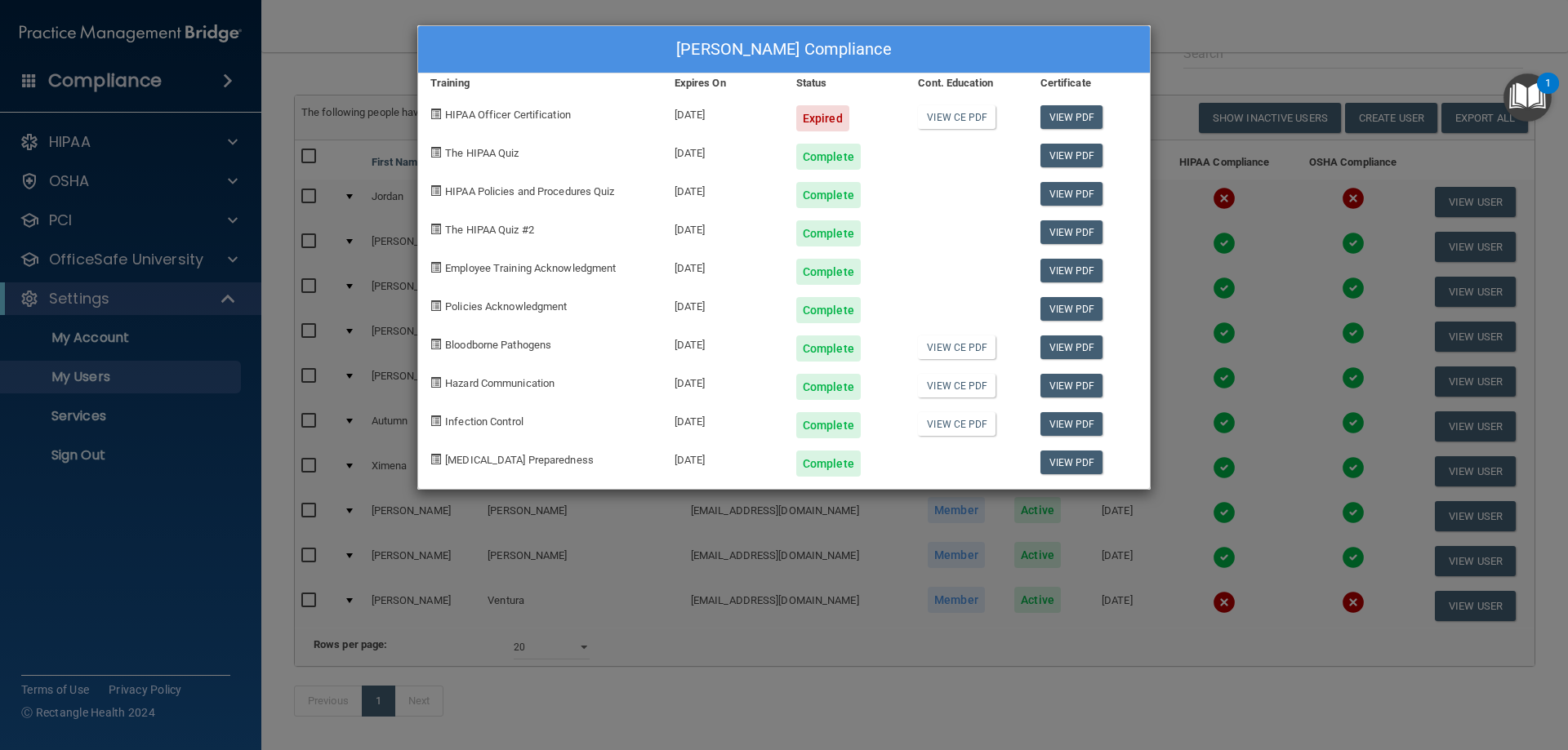
click at [783, 59] on div "[PERSON_NAME] Compliance Training Expires On Status Cont. Education Certificate…" at bounding box center [784, 375] width 1568 height 750
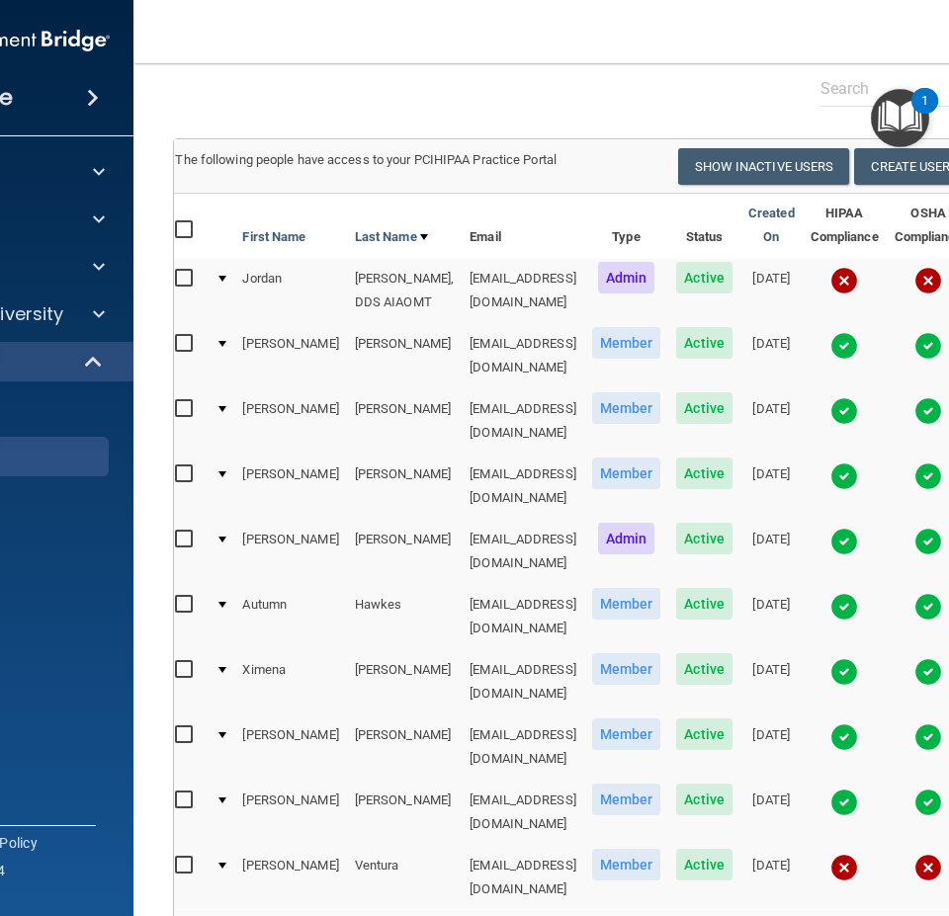
scroll to position [0, 0]
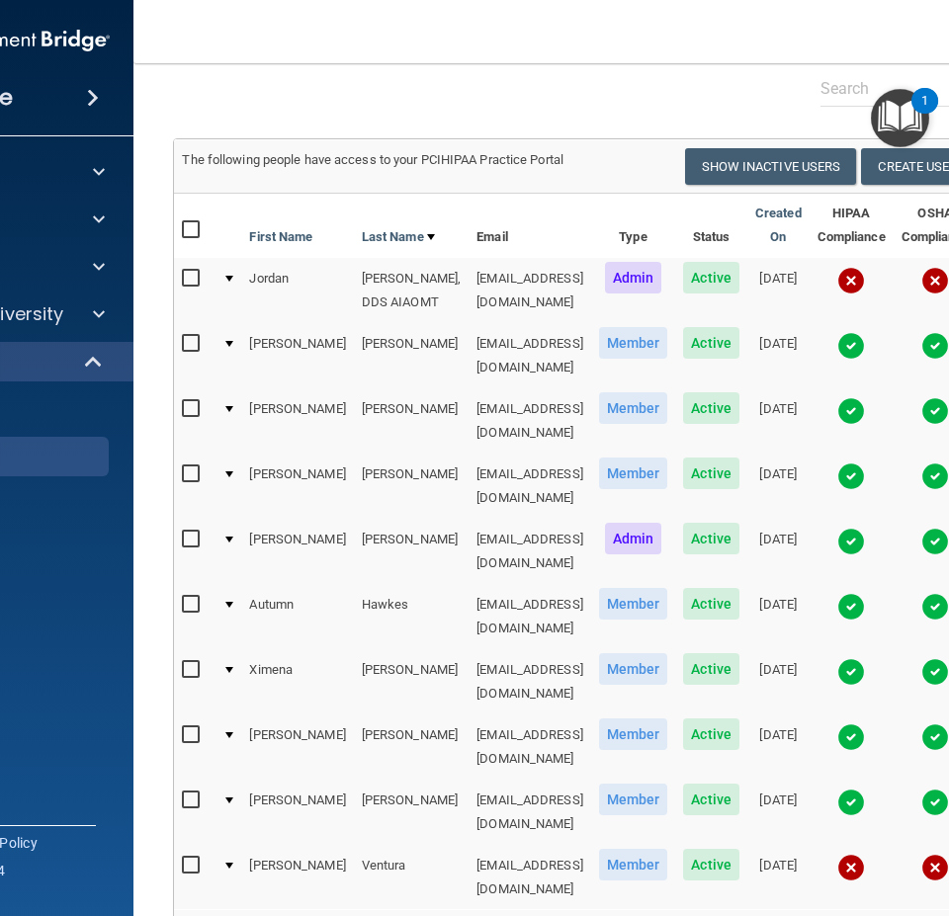
click at [865, 283] on img at bounding box center [851, 281] width 28 height 28
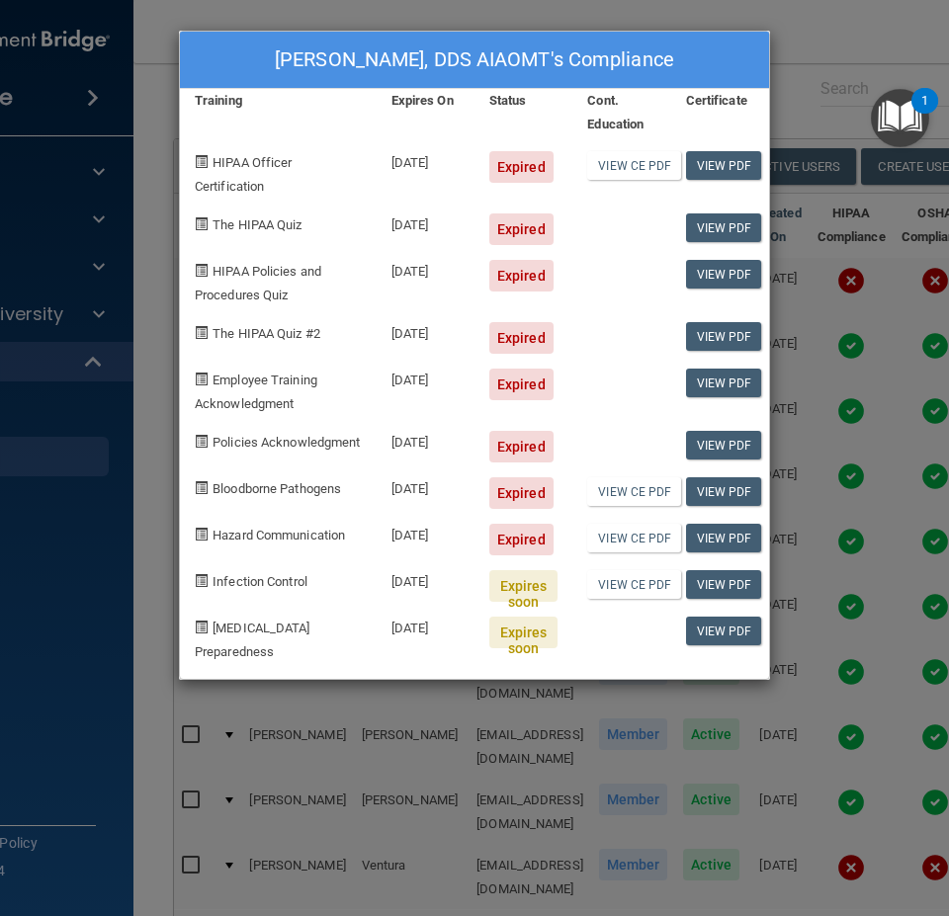
click at [815, 79] on div "[PERSON_NAME], DDS AIAOMT's Compliance Training Expires On Status Cont. Educati…" at bounding box center [474, 458] width 949 height 916
